Goal: Complete application form: Complete application form

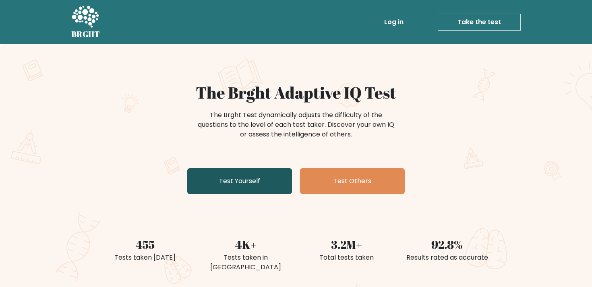
click at [227, 172] on link "Test Yourself" at bounding box center [239, 181] width 105 height 26
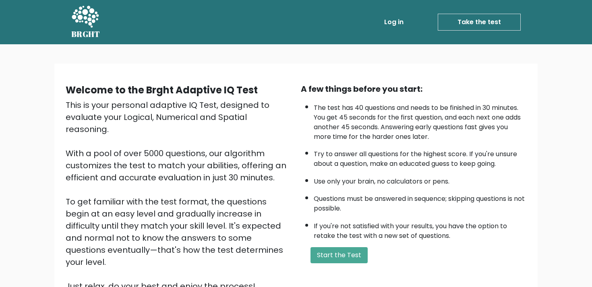
scroll to position [41, 0]
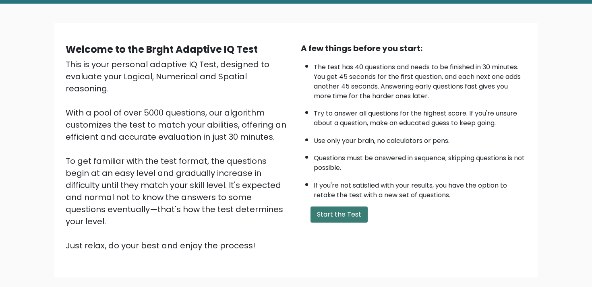
click at [339, 211] on button "Start the Test" at bounding box center [338, 215] width 57 height 16
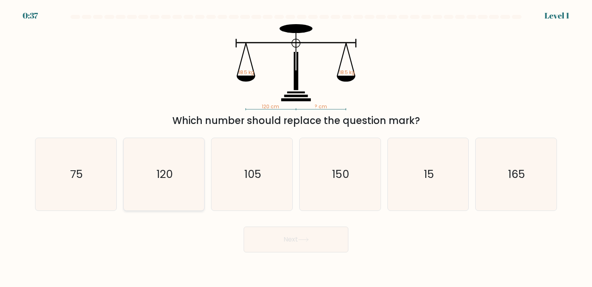
click at [159, 187] on icon "120" at bounding box center [164, 174] width 72 height 72
click at [296, 148] on input "b. 120" at bounding box center [296, 146] width 0 height 4
radio input "true"
click at [265, 243] on button "Next" at bounding box center [296, 240] width 105 height 26
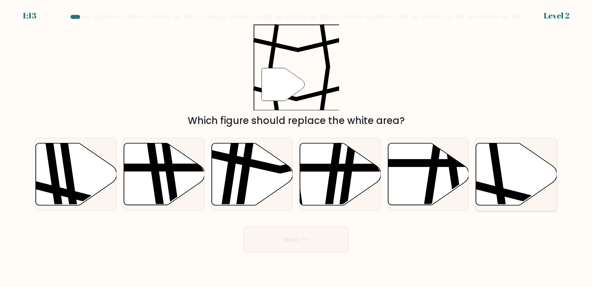
click at [509, 178] on icon at bounding box center [516, 174] width 81 height 62
click at [296, 148] on input "f." at bounding box center [296, 146] width 0 height 4
radio input "true"
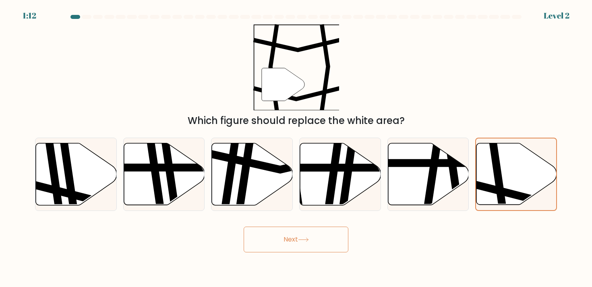
click at [308, 244] on button "Next" at bounding box center [296, 240] width 105 height 26
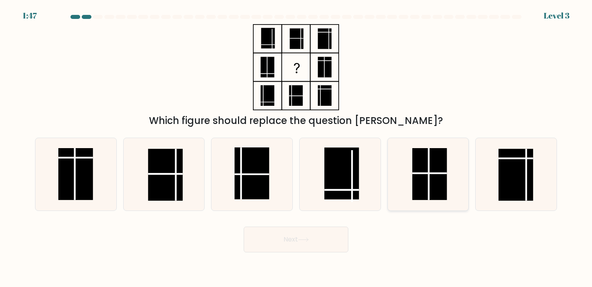
click at [436, 179] on rect at bounding box center [429, 174] width 35 height 52
click at [296, 148] on input "e." at bounding box center [296, 146] width 0 height 4
radio input "true"
click at [302, 244] on button "Next" at bounding box center [296, 240] width 105 height 26
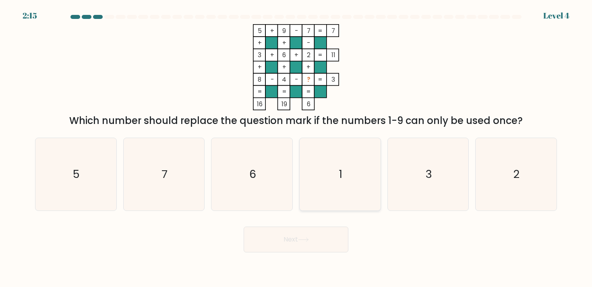
click at [331, 201] on icon "1" at bounding box center [340, 174] width 72 height 72
click at [296, 148] on input "d. 1" at bounding box center [296, 146] width 0 height 4
radio input "true"
click at [325, 242] on button "Next" at bounding box center [296, 240] width 105 height 26
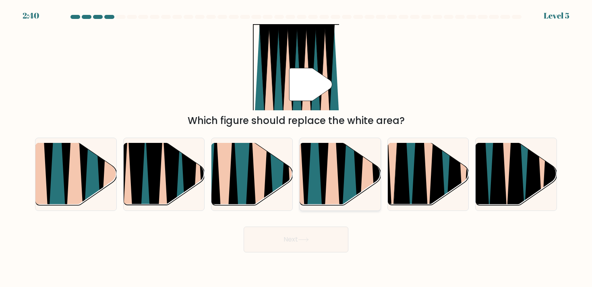
click at [343, 173] on icon at bounding box center [341, 142] width 18 height 162
click at [296, 148] on input "d." at bounding box center [296, 146] width 0 height 4
radio input "true"
click at [328, 241] on button "Next" at bounding box center [296, 240] width 105 height 26
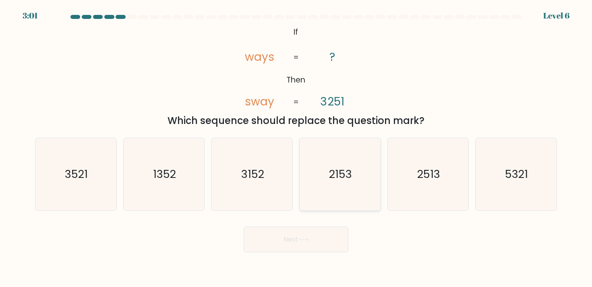
click at [356, 181] on icon "2153" at bounding box center [340, 174] width 72 height 72
click at [296, 148] on input "d. 2153" at bounding box center [296, 146] width 0 height 4
radio input "true"
click at [332, 240] on button "Next" at bounding box center [296, 240] width 105 height 26
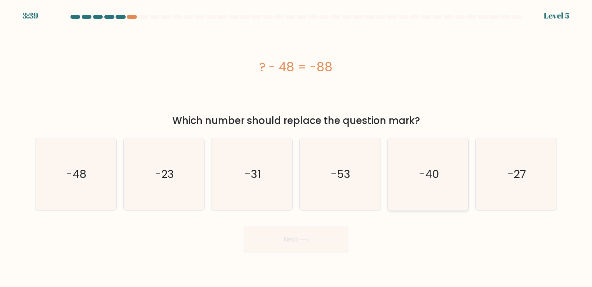
click at [420, 177] on text "-40" at bounding box center [429, 174] width 20 height 15
click at [296, 148] on input "e. -40" at bounding box center [296, 146] width 0 height 4
radio input "true"
click at [319, 246] on button "Next" at bounding box center [296, 240] width 105 height 26
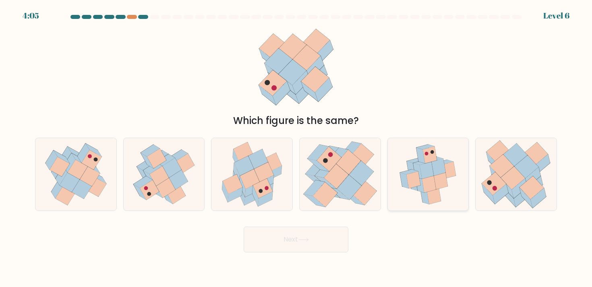
click at [432, 175] on icon at bounding box center [427, 170] width 14 height 17
click at [296, 148] on input "e." at bounding box center [296, 146] width 0 height 4
radio input "true"
click at [315, 240] on button "Next" at bounding box center [296, 240] width 105 height 26
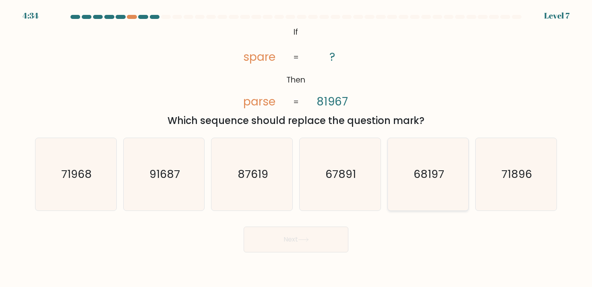
click at [421, 182] on icon "68197" at bounding box center [428, 174] width 72 height 72
click at [296, 148] on input "e. 68197" at bounding box center [296, 146] width 0 height 4
radio input "true"
click at [318, 243] on button "Next" at bounding box center [296, 240] width 105 height 26
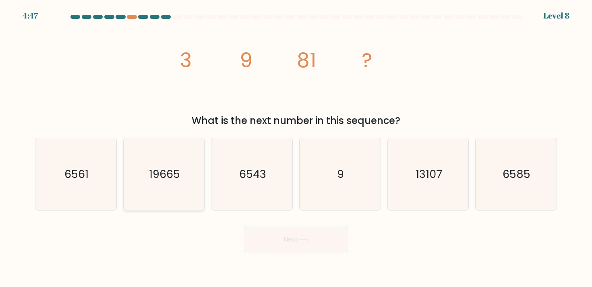
click at [180, 180] on text "19665" at bounding box center [164, 174] width 31 height 15
click at [296, 148] on input "b. 19665" at bounding box center [296, 146] width 0 height 4
radio input "true"
click at [265, 243] on button "Next" at bounding box center [296, 240] width 105 height 26
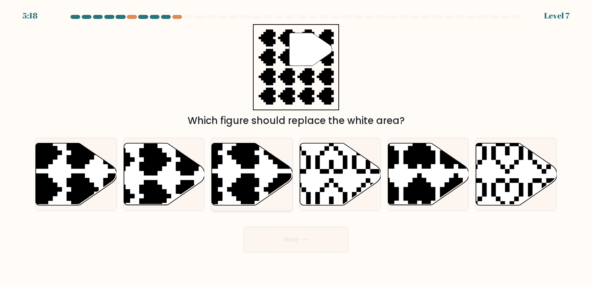
click at [236, 183] on icon at bounding box center [225, 207] width 142 height 142
click at [296, 148] on input "c." at bounding box center [296, 146] width 0 height 4
radio input "true"
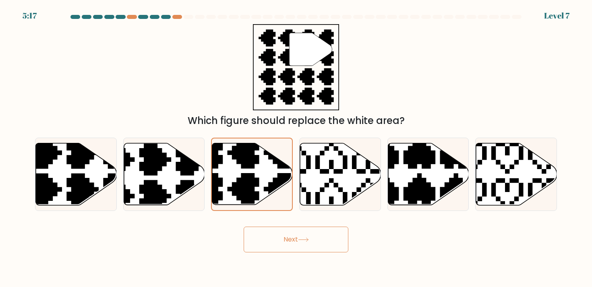
click at [252, 236] on button "Next" at bounding box center [296, 240] width 105 height 26
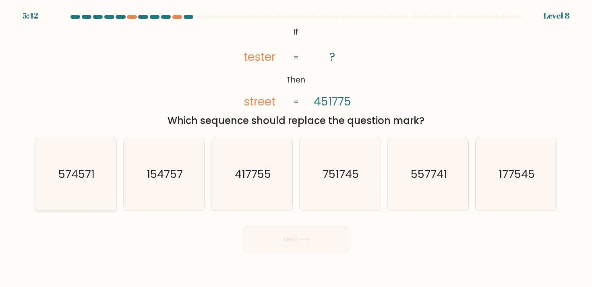
click at [80, 179] on text "574571" at bounding box center [76, 174] width 36 height 15
click at [296, 148] on input "a. 574571" at bounding box center [296, 146] width 0 height 4
radio input "true"
click at [258, 241] on button "Next" at bounding box center [296, 240] width 105 height 26
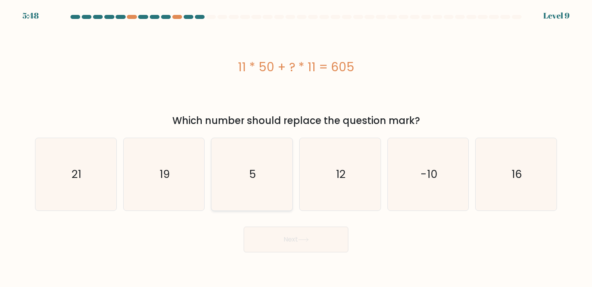
click at [252, 178] on text "5" at bounding box center [252, 174] width 7 height 15
click at [296, 148] on input "c. 5" at bounding box center [296, 146] width 0 height 4
radio input "true"
click at [276, 233] on button "Next" at bounding box center [296, 240] width 105 height 26
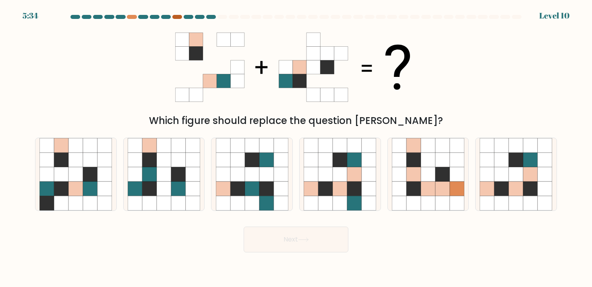
click at [178, 18] on div at bounding box center [177, 17] width 10 height 4
click at [175, 17] on div at bounding box center [177, 17] width 10 height 4
click at [426, 172] on icon at bounding box center [428, 174] width 14 height 14
click at [296, 148] on input "e." at bounding box center [296, 146] width 0 height 4
radio input "true"
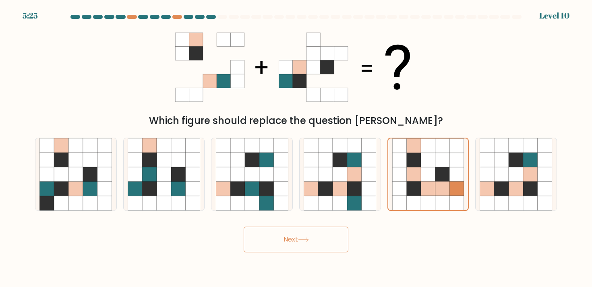
click at [297, 236] on button "Next" at bounding box center [296, 240] width 105 height 26
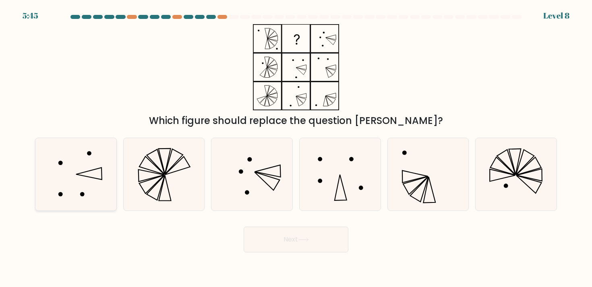
click at [84, 182] on icon at bounding box center [75, 174] width 72 height 72
click at [296, 148] on input "a." at bounding box center [296, 146] width 0 height 4
radio input "true"
click at [323, 240] on button "Next" at bounding box center [296, 240] width 105 height 26
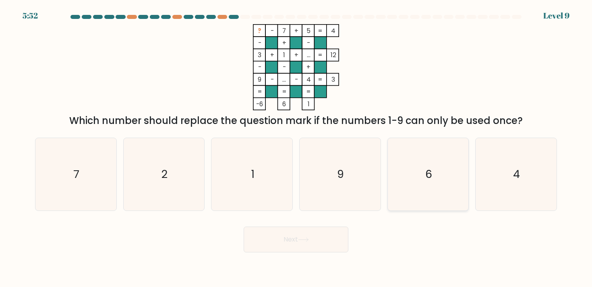
click at [428, 181] on text "6" at bounding box center [428, 174] width 7 height 15
click at [296, 148] on input "e. 6" at bounding box center [296, 146] width 0 height 4
radio input "true"
click at [326, 240] on button "Next" at bounding box center [296, 240] width 105 height 26
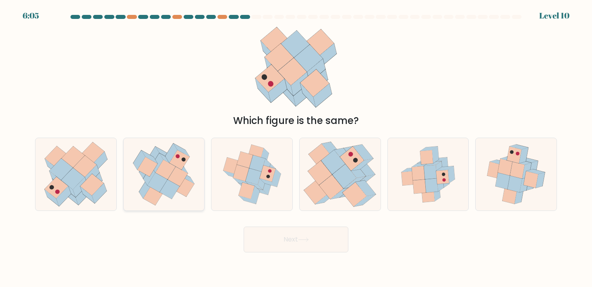
click at [186, 186] on icon at bounding box center [184, 187] width 20 height 20
click at [296, 148] on input "b." at bounding box center [296, 146] width 0 height 4
radio input "true"
click at [258, 236] on button "Next" at bounding box center [296, 240] width 105 height 26
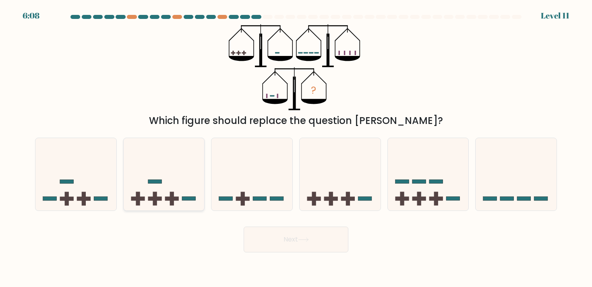
click at [175, 192] on icon at bounding box center [164, 174] width 81 height 67
click at [296, 148] on input "b." at bounding box center [296, 146] width 0 height 4
radio input "true"
click at [260, 240] on button "Next" at bounding box center [296, 240] width 105 height 26
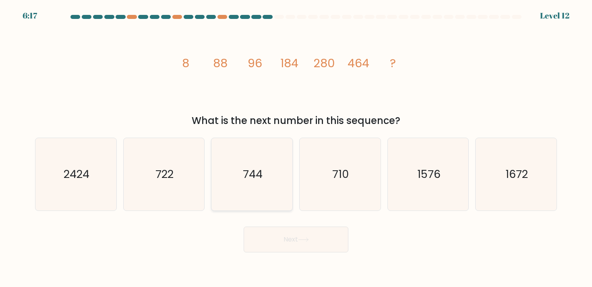
click at [228, 207] on icon "744" at bounding box center [252, 174] width 72 height 72
click at [296, 148] on input "c. 744" at bounding box center [296, 146] width 0 height 4
radio input "true"
click at [258, 234] on button "Next" at bounding box center [296, 240] width 105 height 26
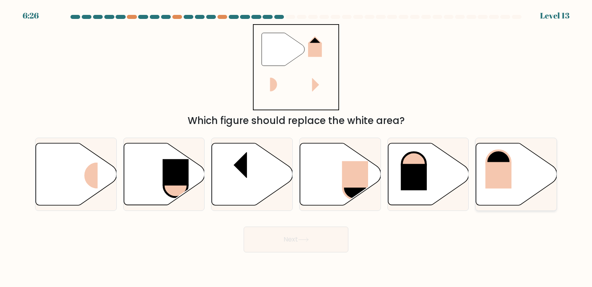
click at [507, 176] on rect at bounding box center [499, 175] width 26 height 27
click at [296, 148] on input "f." at bounding box center [296, 146] width 0 height 4
radio input "true"
click at [316, 243] on button "Next" at bounding box center [296, 240] width 105 height 26
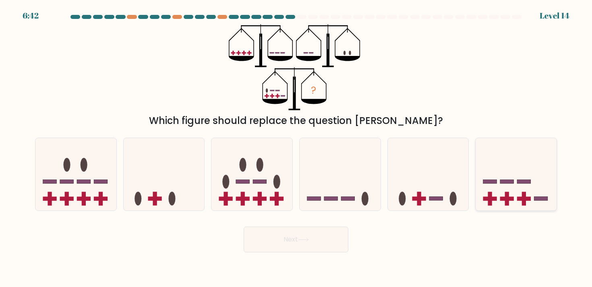
click at [516, 192] on icon at bounding box center [516, 174] width 81 height 67
click at [296, 148] on input "f." at bounding box center [296, 146] width 0 height 4
radio input "true"
click at [313, 242] on button "Next" at bounding box center [296, 240] width 105 height 26
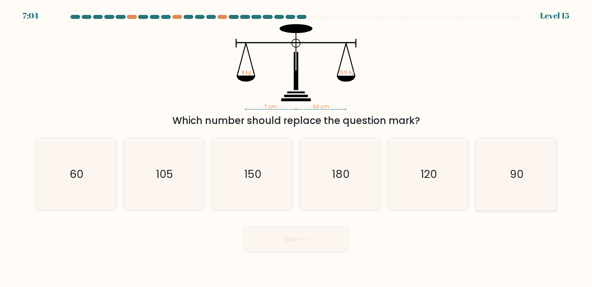
click at [493, 158] on icon "90" at bounding box center [516, 174] width 72 height 72
click at [296, 148] on input "f. 90" at bounding box center [296, 146] width 0 height 4
radio input "true"
click at [308, 232] on button "Next" at bounding box center [296, 240] width 105 height 26
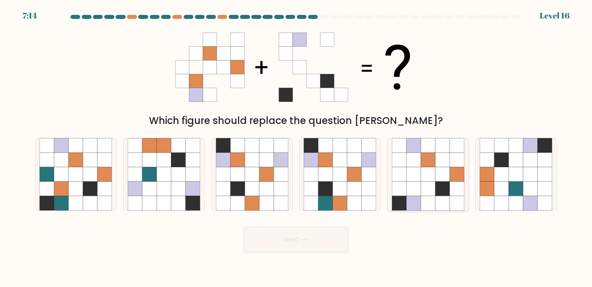
click at [439, 196] on icon at bounding box center [442, 203] width 14 height 14
click at [296, 148] on input "e." at bounding box center [296, 146] width 0 height 4
radio input "true"
click at [329, 241] on button "Next" at bounding box center [296, 240] width 105 height 26
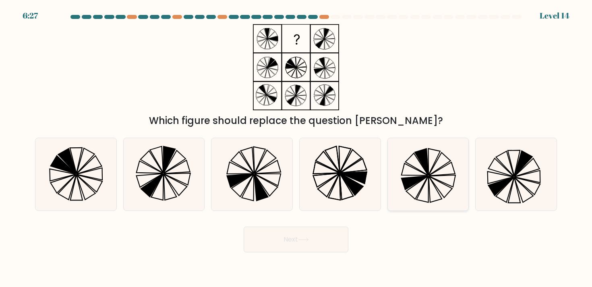
click at [432, 178] on icon at bounding box center [440, 186] width 23 height 21
click at [296, 148] on input "e." at bounding box center [296, 146] width 0 height 4
radio input "true"
click at [306, 236] on button "Next" at bounding box center [296, 240] width 105 height 26
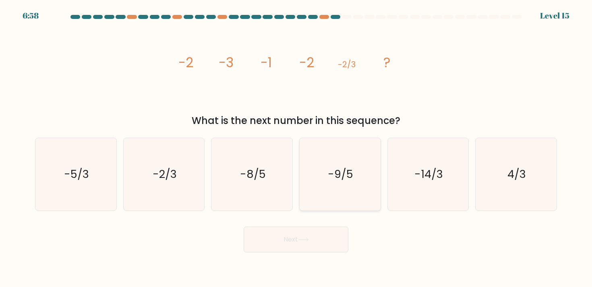
click at [324, 198] on icon "-9/5" at bounding box center [340, 174] width 72 height 72
click at [296, 148] on input "d. -9/5" at bounding box center [296, 146] width 0 height 4
radio input "true"
click at [314, 231] on button "Next" at bounding box center [296, 240] width 105 height 26
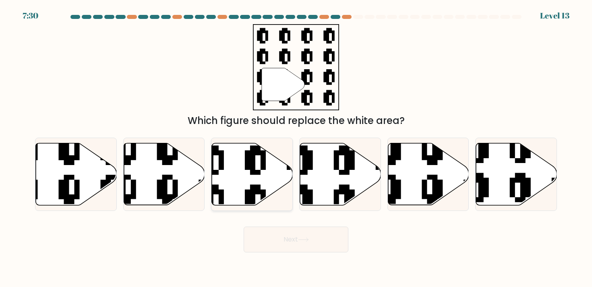
click at [263, 175] on icon at bounding box center [252, 174] width 81 height 62
click at [296, 148] on input "c." at bounding box center [296, 146] width 0 height 4
radio input "true"
click at [273, 232] on button "Next" at bounding box center [296, 240] width 105 height 26
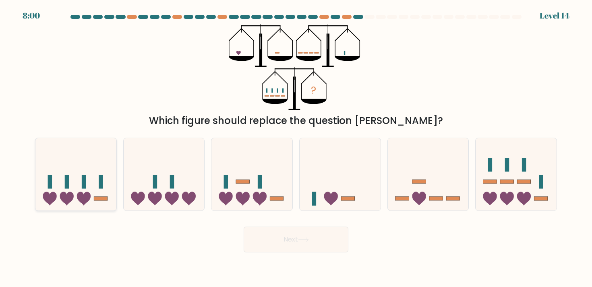
click at [81, 162] on icon at bounding box center [75, 174] width 81 height 67
click at [296, 148] on input "a." at bounding box center [296, 146] width 0 height 4
radio input "true"
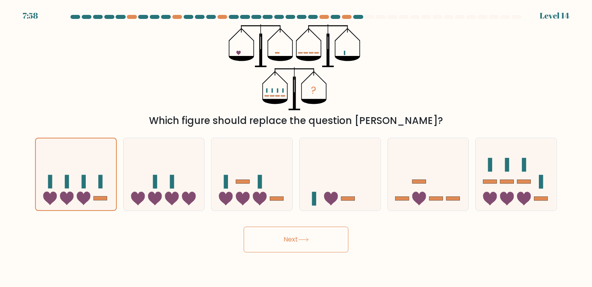
click at [278, 245] on button "Next" at bounding box center [296, 240] width 105 height 26
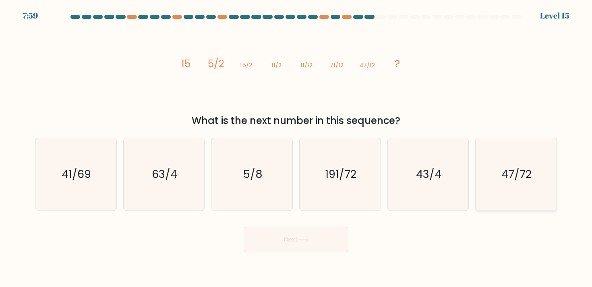
click at [515, 168] on text "47/72" at bounding box center [517, 174] width 30 height 15
click at [296, 148] on input "f. 47/72" at bounding box center [296, 146] width 0 height 4
radio input "true"
click at [311, 240] on button "Next" at bounding box center [296, 240] width 105 height 26
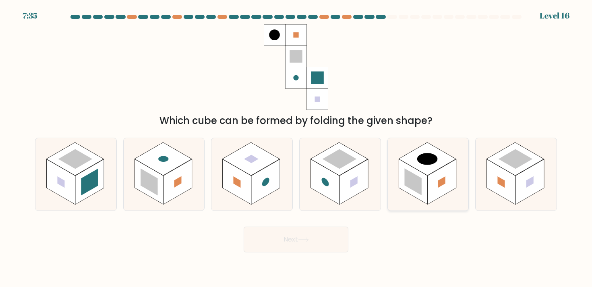
click at [429, 210] on icon at bounding box center [428, 174] width 81 height 72
click at [296, 148] on input "e." at bounding box center [296, 146] width 0 height 4
radio input "true"
click at [313, 231] on button "Next" at bounding box center [296, 240] width 105 height 26
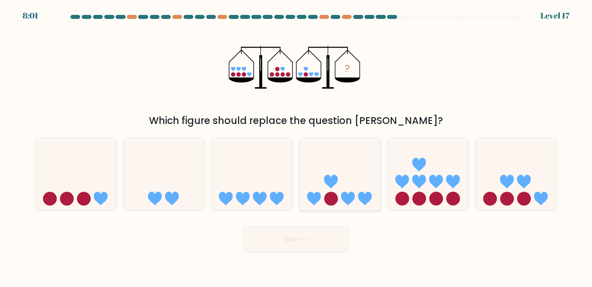
click at [344, 171] on icon at bounding box center [340, 174] width 81 height 67
click at [296, 148] on input "d." at bounding box center [296, 146] width 0 height 4
radio input "true"
click at [323, 244] on button "Next" at bounding box center [296, 240] width 105 height 26
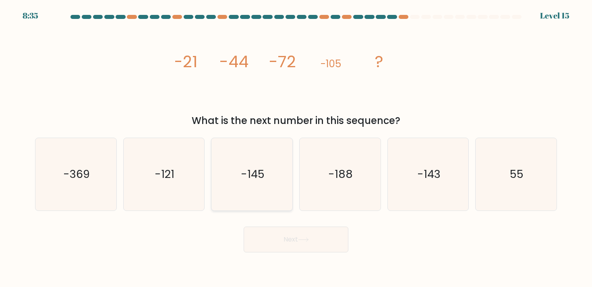
click at [254, 165] on icon "-145" at bounding box center [252, 174] width 72 height 72
click at [296, 148] on input "c. -145" at bounding box center [296, 146] width 0 height 4
radio input "true"
click at [257, 242] on button "Next" at bounding box center [296, 240] width 105 height 26
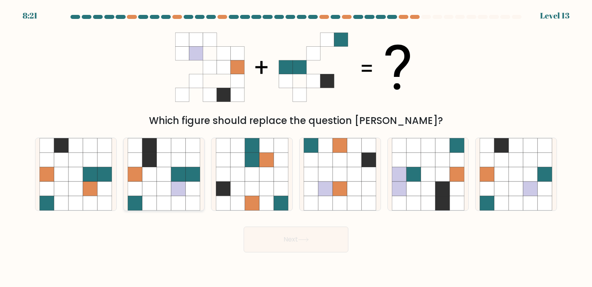
click at [157, 188] on icon at bounding box center [164, 189] width 14 height 14
click at [296, 148] on input "b." at bounding box center [296, 146] width 0 height 4
radio input "true"
click at [305, 228] on button "Next" at bounding box center [296, 240] width 105 height 26
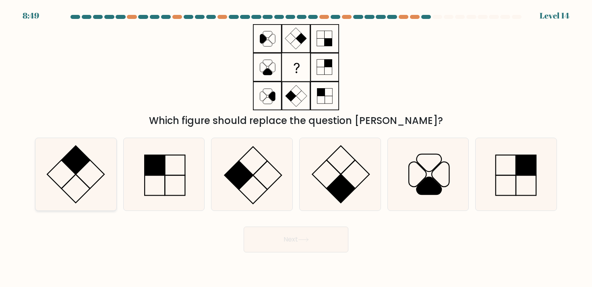
click at [82, 167] on rect at bounding box center [76, 160] width 29 height 29
click at [296, 148] on input "a." at bounding box center [296, 146] width 0 height 4
radio input "true"
click at [286, 229] on button "Next" at bounding box center [296, 240] width 105 height 26
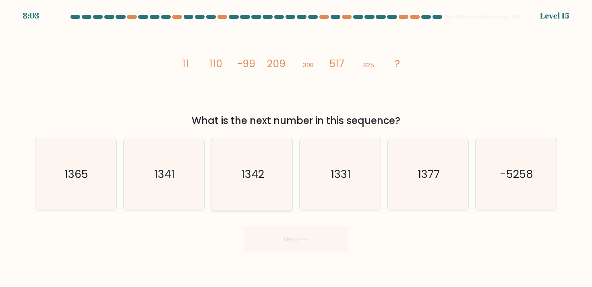
click at [273, 161] on icon "1342" at bounding box center [252, 174] width 72 height 72
click at [296, 148] on input "c. 1342" at bounding box center [296, 146] width 0 height 4
radio input "true"
click at [273, 230] on button "Next" at bounding box center [296, 240] width 105 height 26
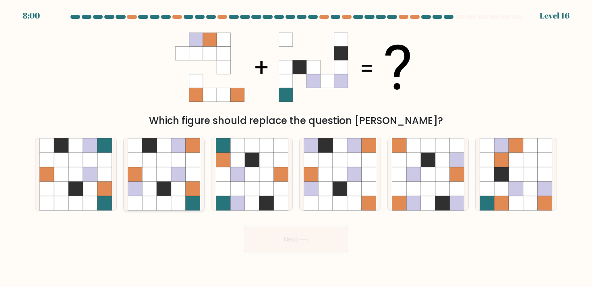
click at [142, 165] on icon at bounding box center [135, 160] width 14 height 14
click at [296, 148] on input "b." at bounding box center [296, 146] width 0 height 4
radio input "true"
click at [256, 237] on button "Next" at bounding box center [296, 240] width 105 height 26
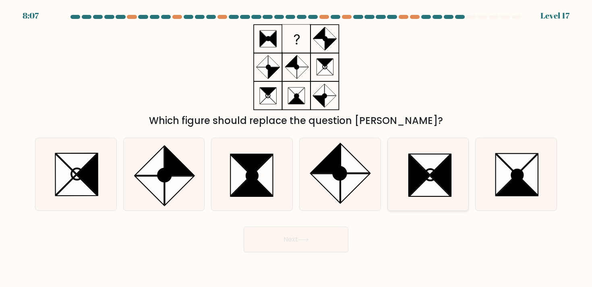
click at [426, 174] on icon at bounding box center [419, 175] width 21 height 41
click at [296, 148] on input "e." at bounding box center [296, 146] width 0 height 4
radio input "true"
click at [323, 242] on button "Next" at bounding box center [296, 240] width 105 height 26
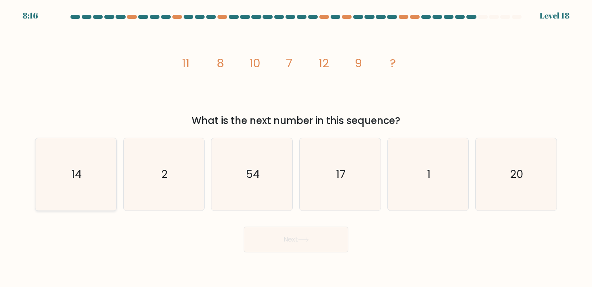
click at [100, 184] on icon "14" at bounding box center [75, 174] width 72 height 72
click at [296, 148] on input "a. 14" at bounding box center [296, 146] width 0 height 4
radio input "true"
click at [303, 252] on button "Next" at bounding box center [296, 240] width 105 height 26
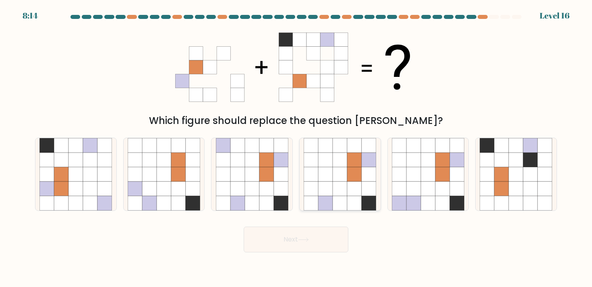
click at [339, 177] on icon at bounding box center [340, 174] width 14 height 14
click at [296, 148] on input "d." at bounding box center [296, 146] width 0 height 4
radio input "true"
click at [292, 246] on button "Next" at bounding box center [296, 240] width 105 height 26
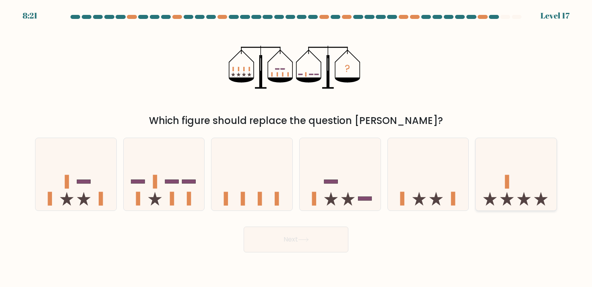
click at [496, 189] on icon at bounding box center [516, 174] width 81 height 67
click at [296, 148] on input "f." at bounding box center [296, 146] width 0 height 4
radio input "true"
click at [309, 238] on icon at bounding box center [303, 240] width 11 height 4
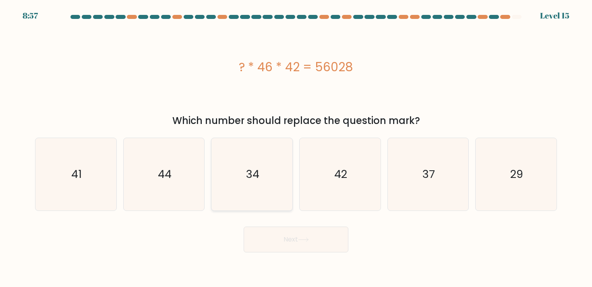
click at [227, 150] on icon "34" at bounding box center [252, 174] width 72 height 72
click at [296, 148] on input "c. 34" at bounding box center [296, 146] width 0 height 4
radio input "true"
click at [269, 242] on button "Next" at bounding box center [296, 240] width 105 height 26
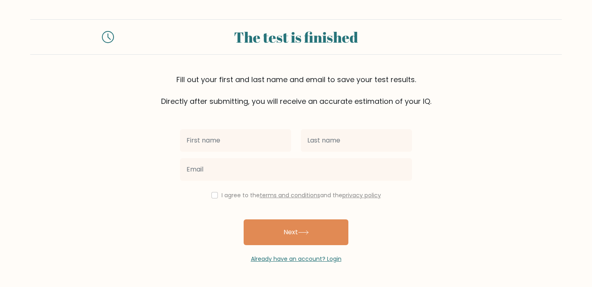
click at [285, 195] on link "terms and conditions" at bounding box center [290, 195] width 60 height 8
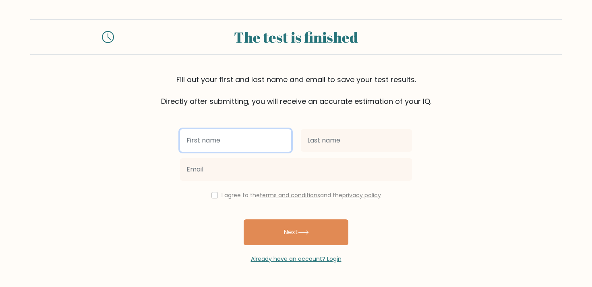
click at [236, 143] on input "text" at bounding box center [235, 140] width 111 height 23
type input "testi"
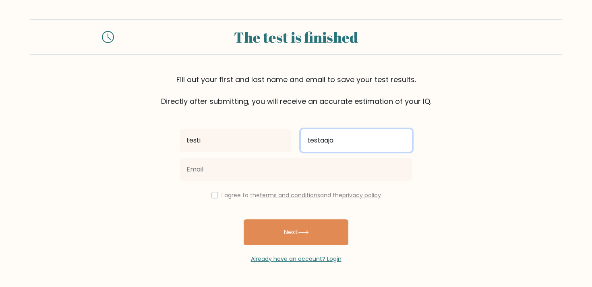
type input "testaaja"
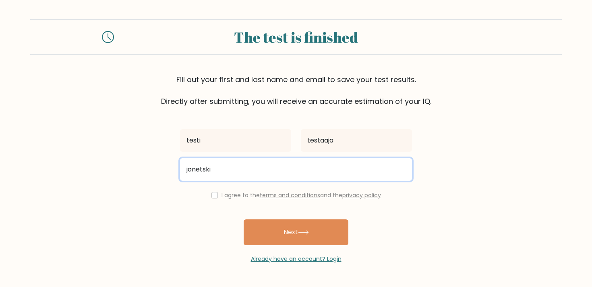
type input "jonetski_13@hotmail.com"
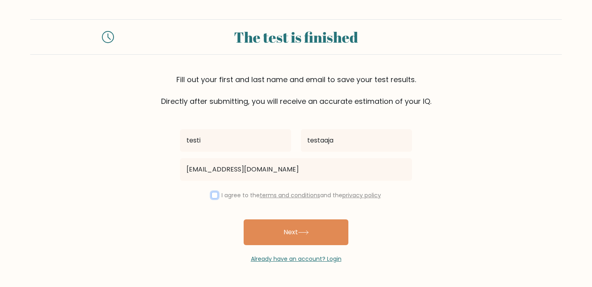
click at [212, 196] on input "checkbox" at bounding box center [214, 195] width 6 height 6
checkbox input "true"
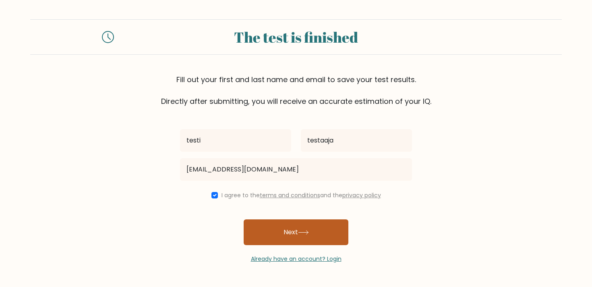
click at [255, 225] on button "Next" at bounding box center [296, 232] width 105 height 26
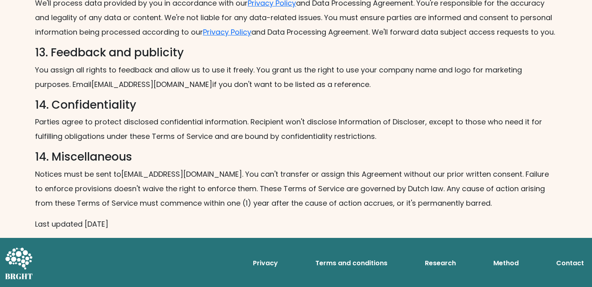
scroll to position [1145, 0]
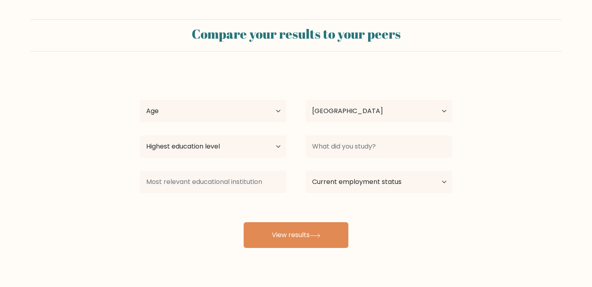
select select "FI"
click at [221, 116] on select "Age Under 18 years old 18-24 years old 25-34 years old 35-44 years old 45-54 ye…" at bounding box center [213, 111] width 147 height 23
select select "25_34"
click at [140, 100] on select "Age Under 18 years old 18-24 years old 25-34 years old 35-44 years old 45-54 ye…" at bounding box center [213, 111] width 147 height 23
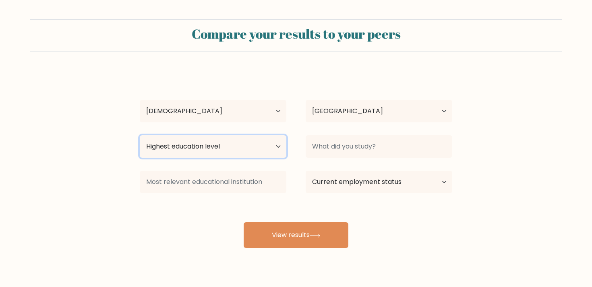
click at [245, 151] on select "Highest education level No schooling Primary Lower Secondary Upper Secondary Oc…" at bounding box center [213, 146] width 147 height 23
select select "upper_secondary"
click at [140, 135] on select "Highest education level No schooling Primary Lower Secondary Upper Secondary Oc…" at bounding box center [213, 146] width 147 height 23
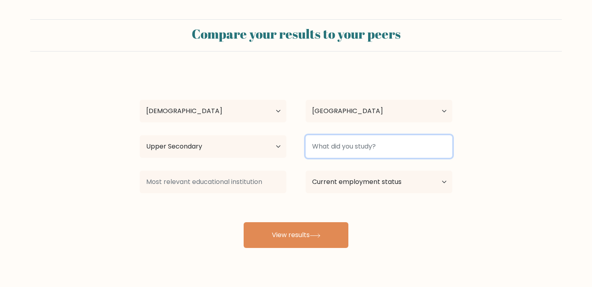
click at [343, 152] on input at bounding box center [379, 146] width 147 height 23
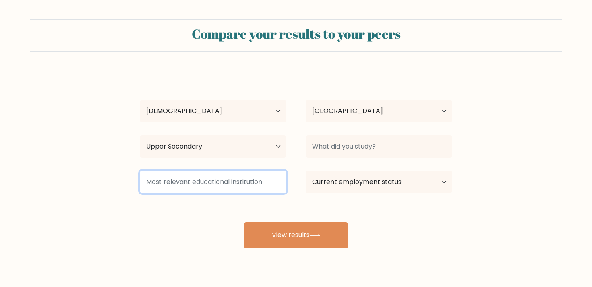
click at [236, 186] on input at bounding box center [213, 182] width 147 height 23
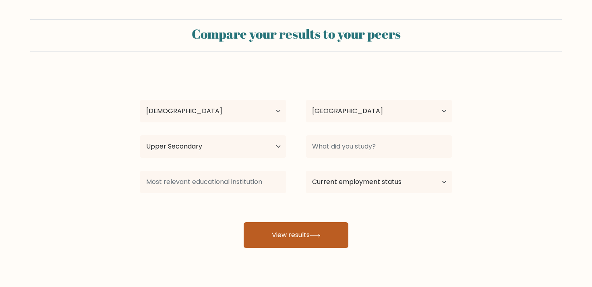
click at [296, 237] on button "View results" at bounding box center [296, 235] width 105 height 26
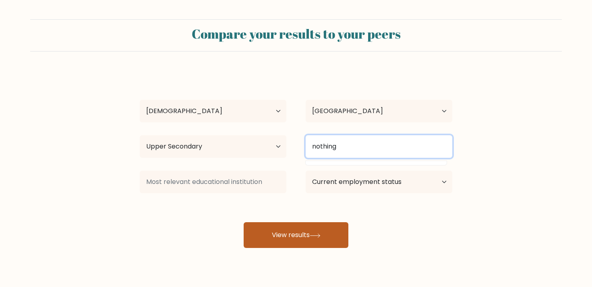
type input "nothing"
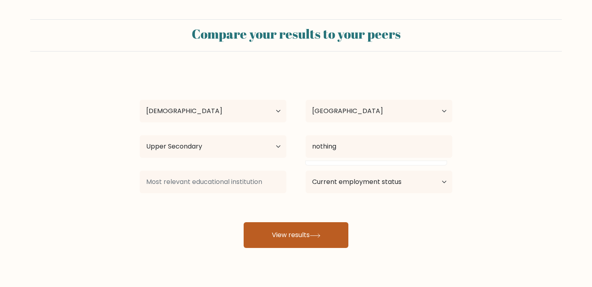
click at [335, 235] on button "View results" at bounding box center [296, 235] width 105 height 26
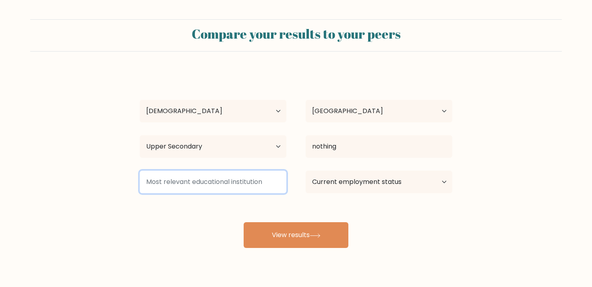
click at [262, 183] on input at bounding box center [213, 182] width 147 height 23
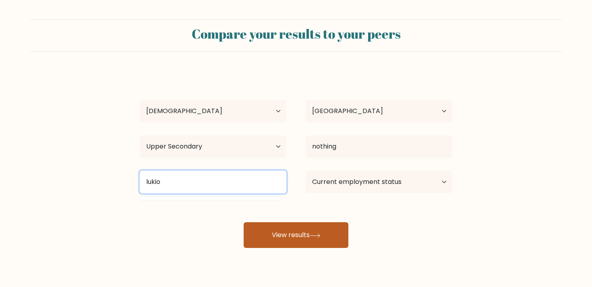
type input "lukio"
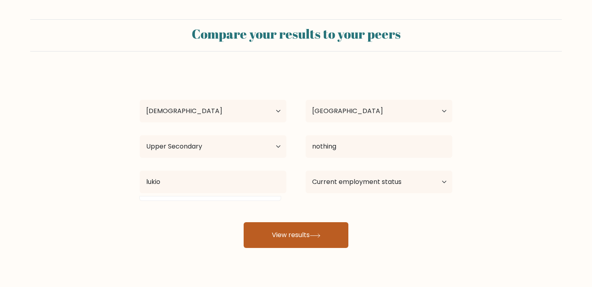
click at [289, 238] on button "View results" at bounding box center [296, 235] width 105 height 26
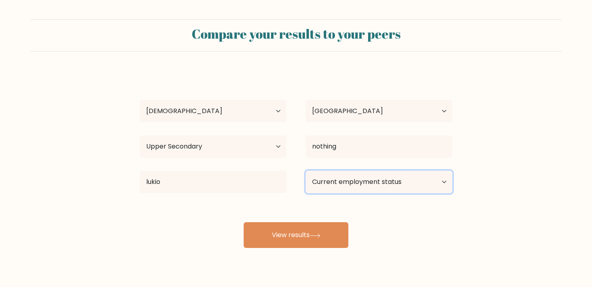
click at [364, 192] on select "Current employment status Employed Student Retired Other / prefer not to answer" at bounding box center [379, 182] width 147 height 23
click at [306, 171] on select "Current employment status Employed Student Retired Other / prefer not to answer" at bounding box center [379, 182] width 147 height 23
click at [362, 187] on select "Current employment status Employed Student Retired Other / prefer not to answer" at bounding box center [379, 182] width 147 height 23
click at [306, 171] on select "Current employment status Employed Student Retired Other / prefer not to answer" at bounding box center [379, 182] width 147 height 23
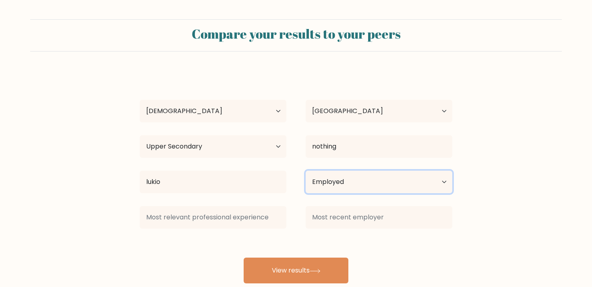
scroll to position [18, 0]
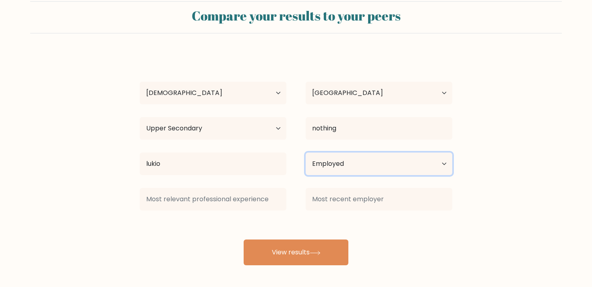
click at [357, 166] on select "Current employment status Employed Student Retired Other / prefer not to answer" at bounding box center [379, 164] width 147 height 23
select select "other"
click at [306, 153] on select "Current employment status Employed Student Retired Other / prefer not to answer" at bounding box center [379, 164] width 147 height 23
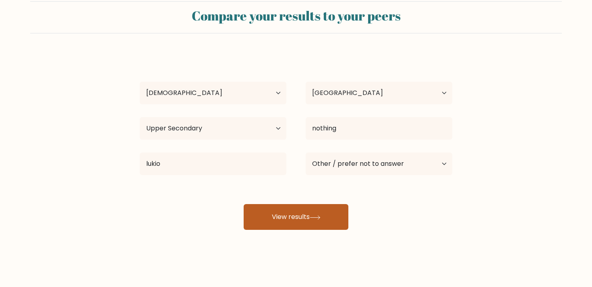
click at [325, 221] on button "View results" at bounding box center [296, 217] width 105 height 26
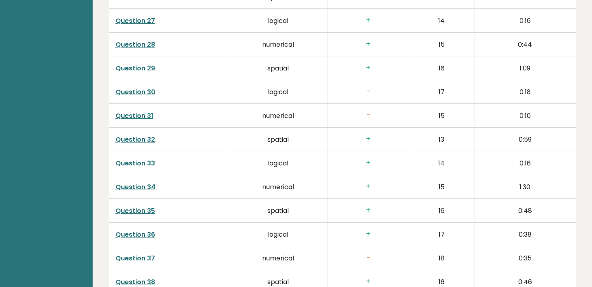
scroll to position [2052, 0]
